Goal: Transaction & Acquisition: Obtain resource

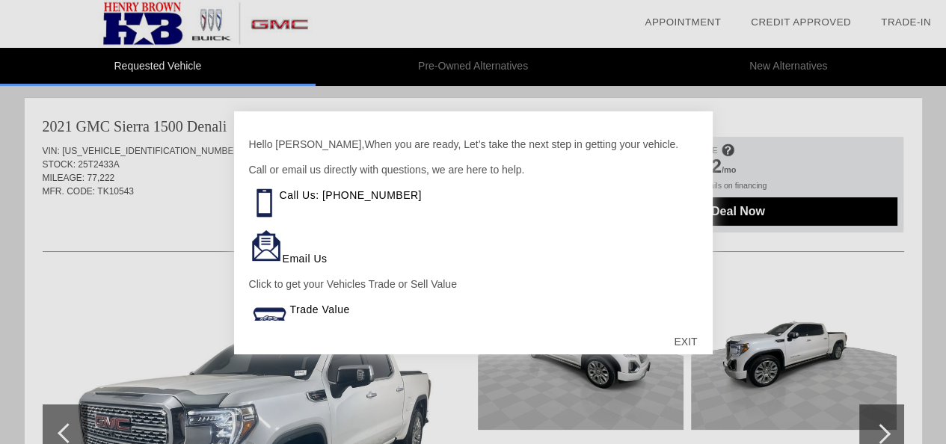
click at [680, 337] on div "EXIT" at bounding box center [685, 341] width 53 height 45
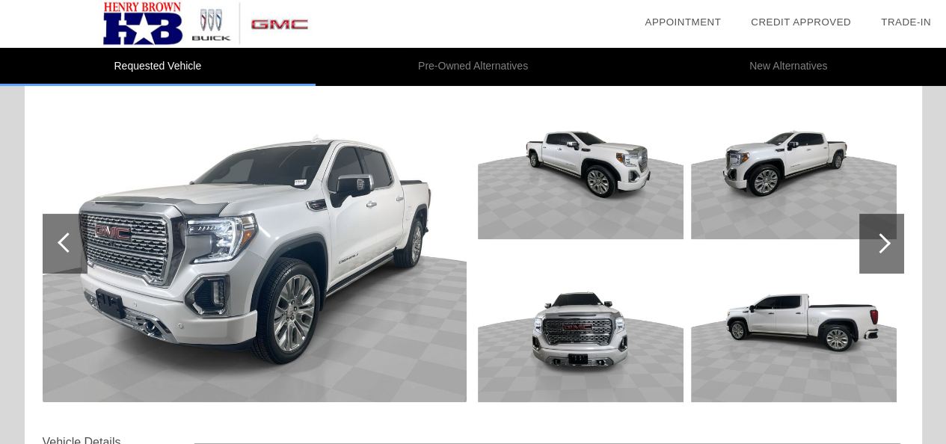
scroll to position [188, 0]
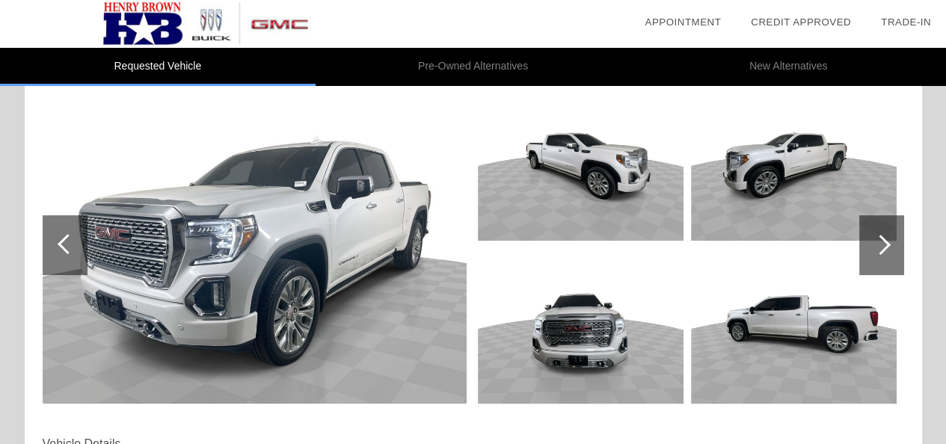
click at [882, 243] on div at bounding box center [880, 245] width 20 height 20
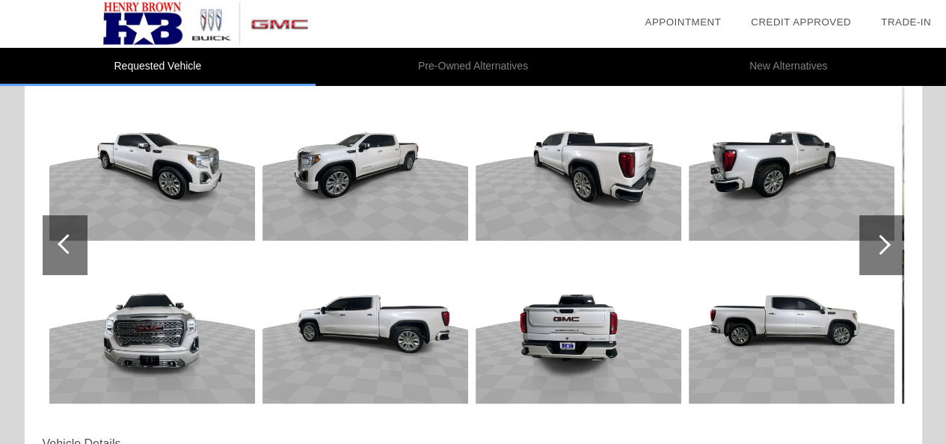
click at [881, 243] on div at bounding box center [880, 245] width 20 height 20
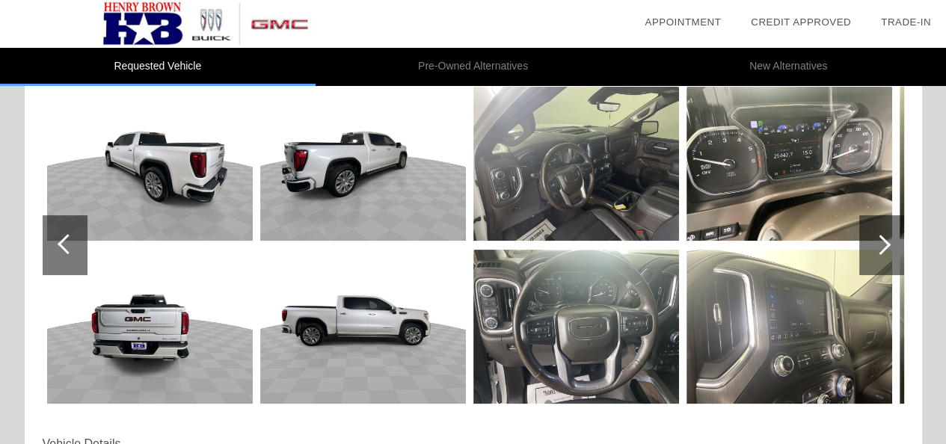
click at [881, 243] on div at bounding box center [880, 245] width 20 height 20
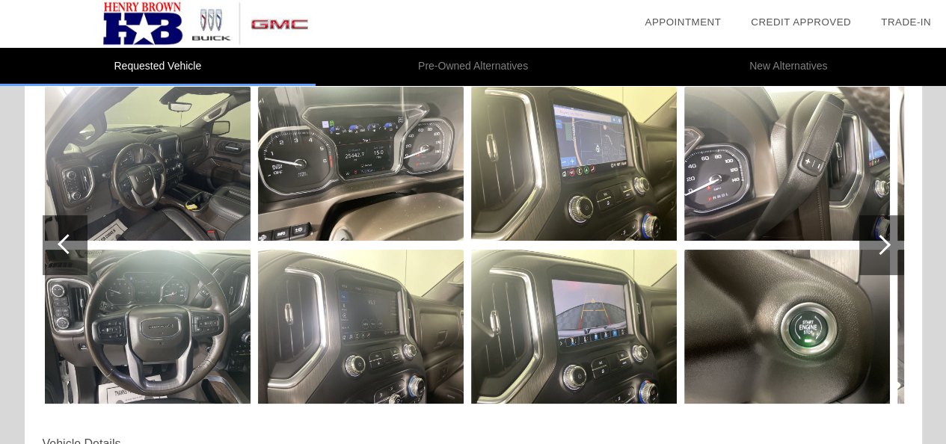
click at [881, 243] on div at bounding box center [880, 245] width 20 height 20
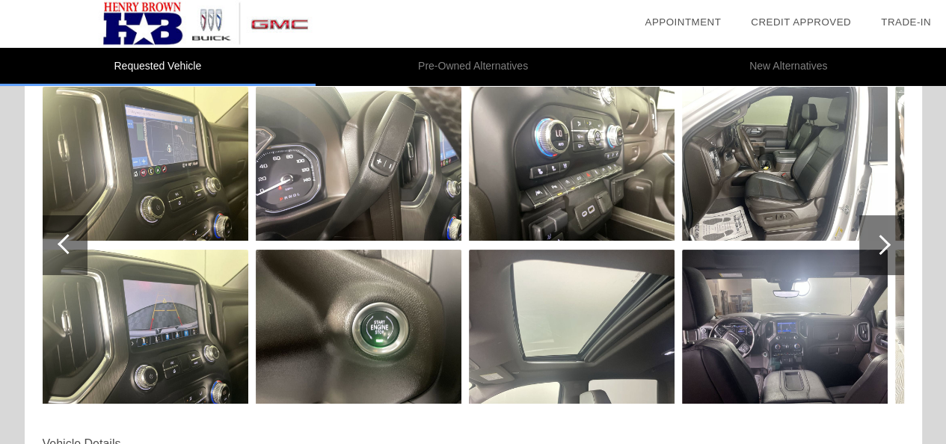
click at [881, 243] on div at bounding box center [880, 245] width 20 height 20
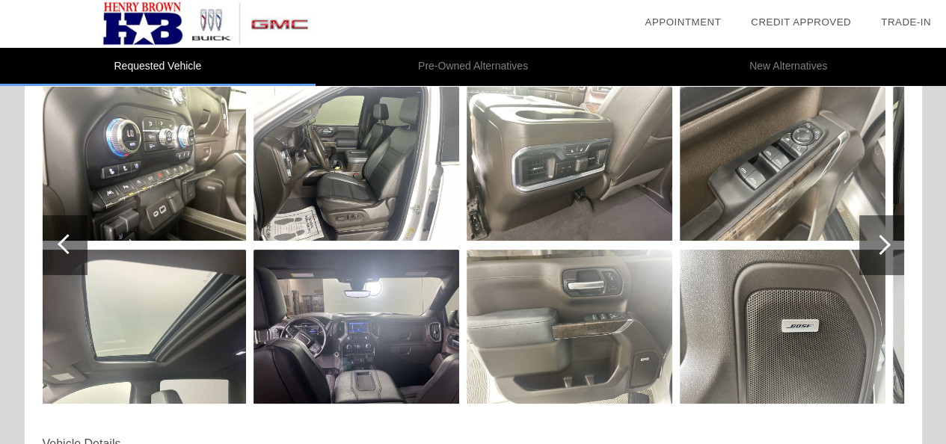
click at [881, 243] on div at bounding box center [880, 245] width 20 height 20
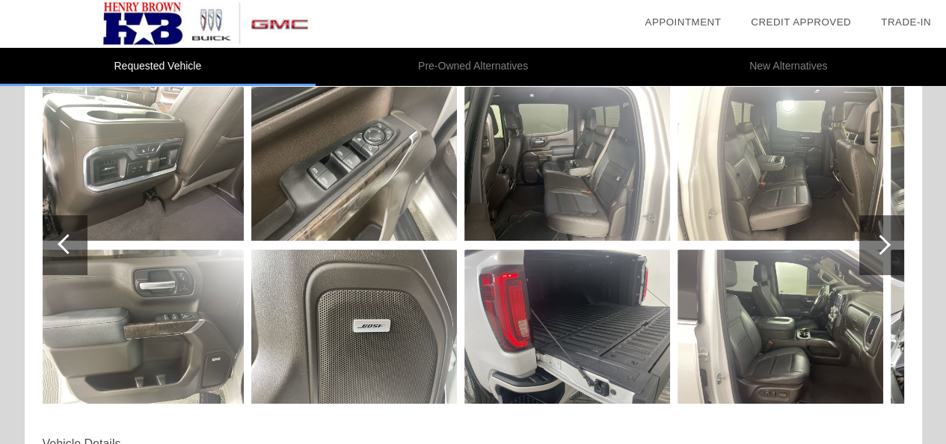
click at [881, 243] on div at bounding box center [880, 245] width 20 height 20
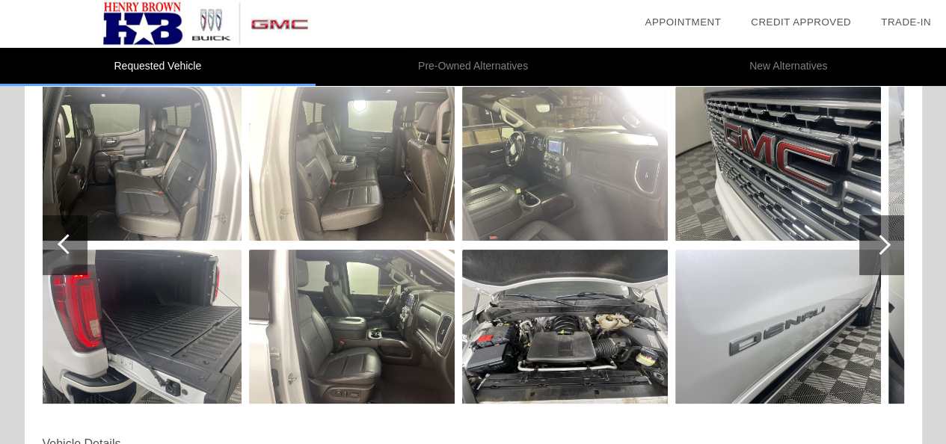
click at [881, 243] on div at bounding box center [880, 245] width 20 height 20
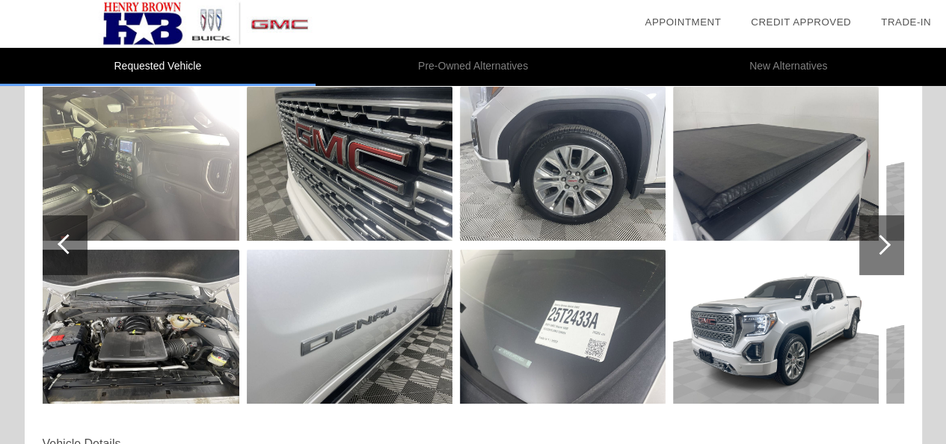
click at [882, 243] on div at bounding box center [880, 245] width 20 height 20
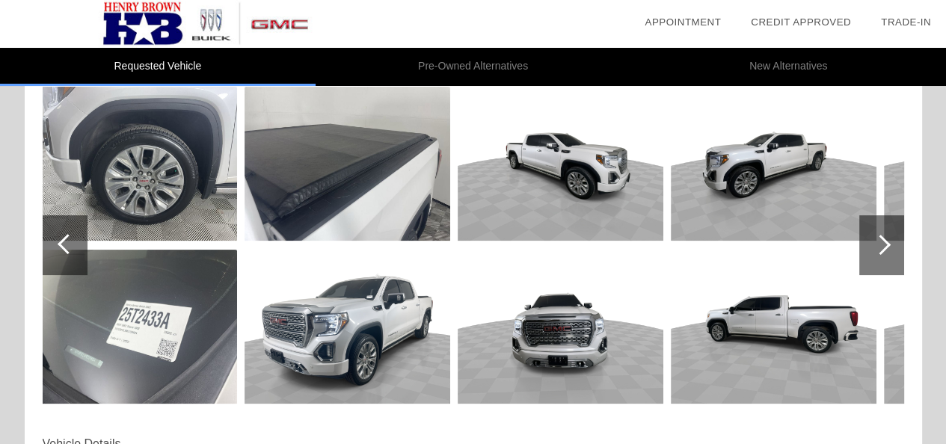
click at [882, 230] on div at bounding box center [881, 245] width 45 height 60
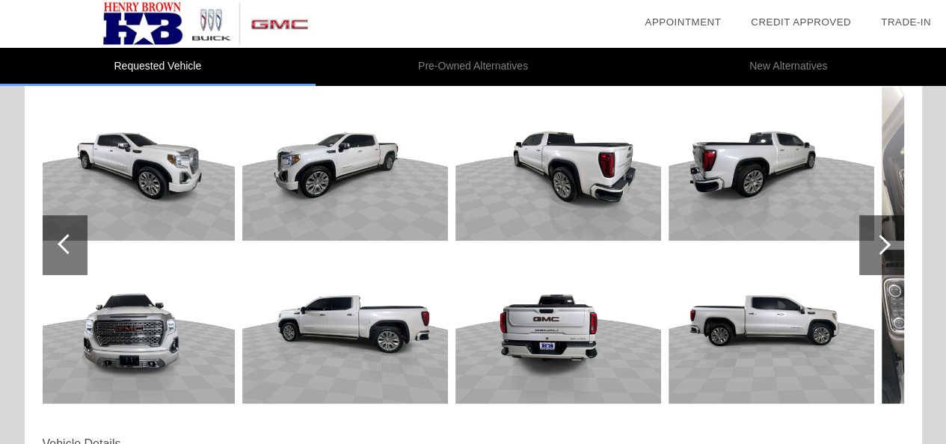
click at [882, 231] on div at bounding box center [881, 245] width 45 height 60
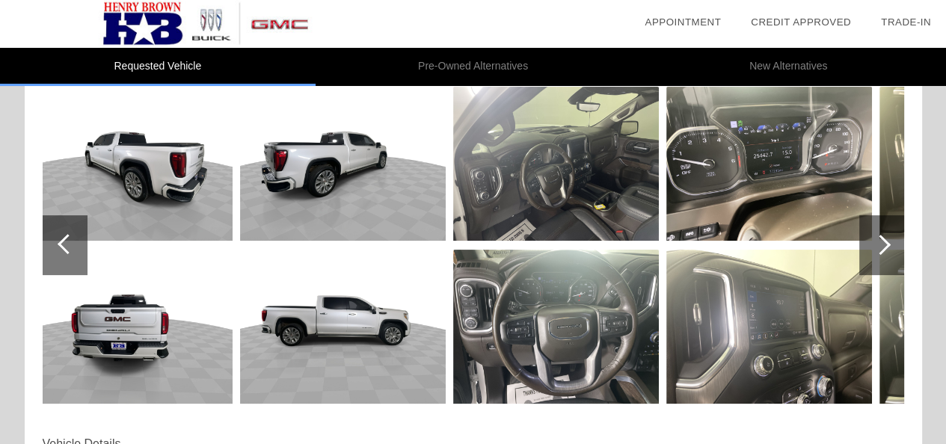
click at [882, 231] on div at bounding box center [881, 245] width 45 height 60
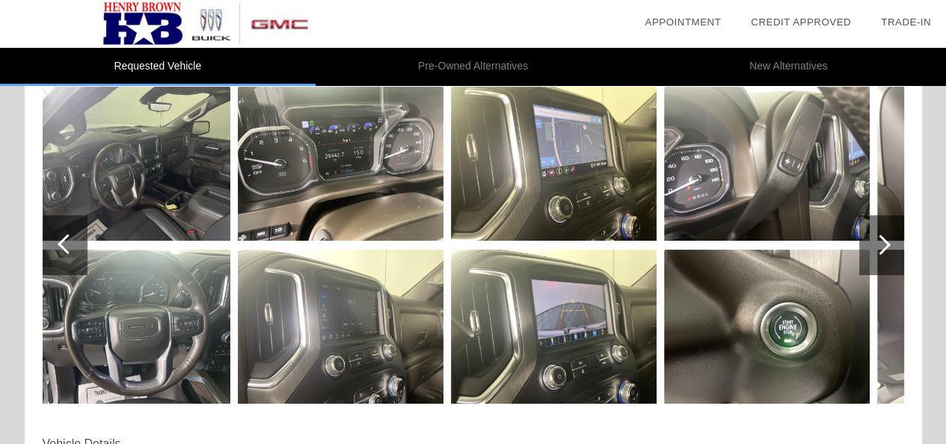
click at [882, 231] on div at bounding box center [881, 245] width 45 height 60
